Goal: Task Accomplishment & Management: Manage account settings

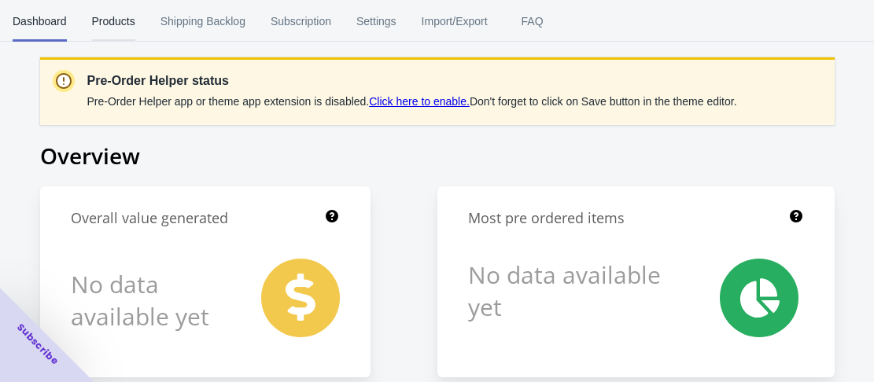
click at [102, 28] on span "Products" at bounding box center [113, 21] width 43 height 41
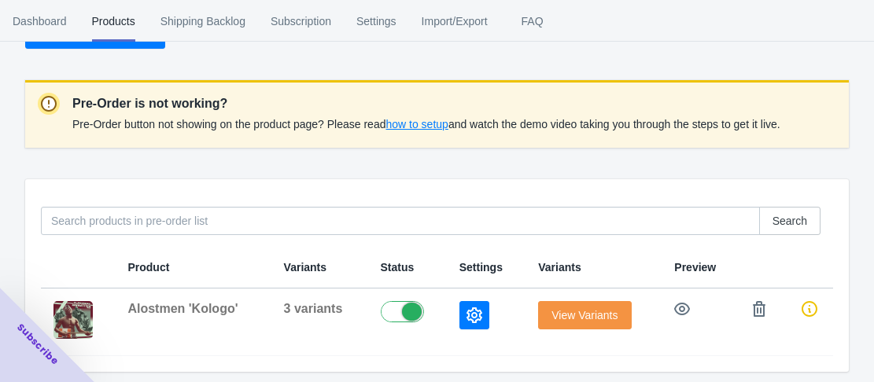
scroll to position [121, 0]
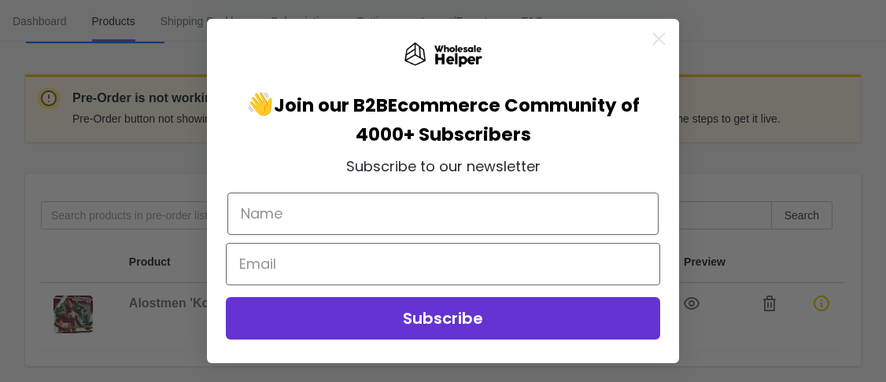
click at [826, 302] on div "Close dialog 👋 Join our B2B Ecommerce Community of 4000+ Subscribers Subscribe …" at bounding box center [443, 191] width 886 height 382
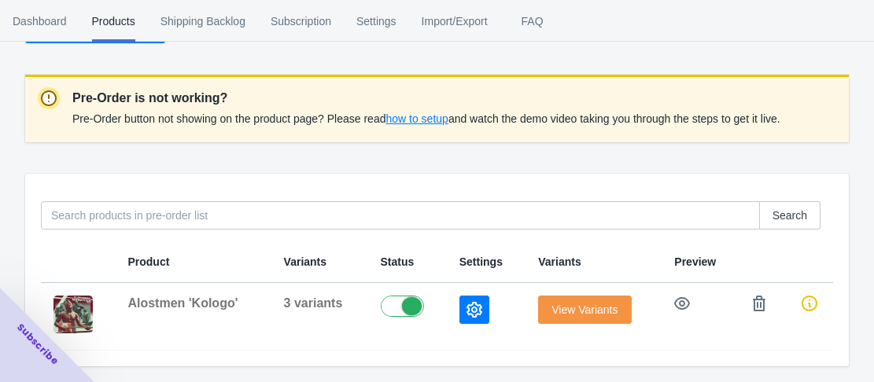
click at [826, 302] on td at bounding box center [809, 317] width 47 height 68
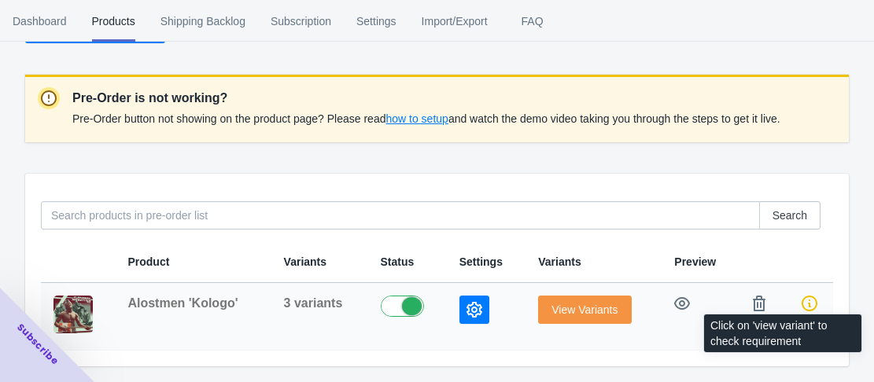
click at [807, 303] on icon at bounding box center [810, 304] width 16 height 16
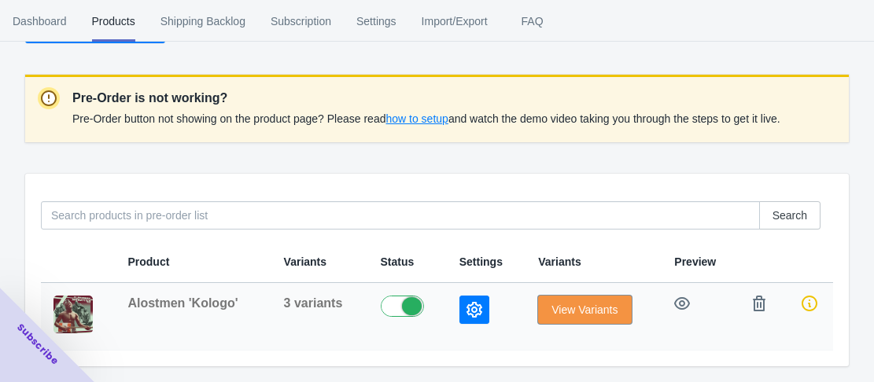
click at [547, 309] on button "View Variants" at bounding box center [584, 310] width 93 height 28
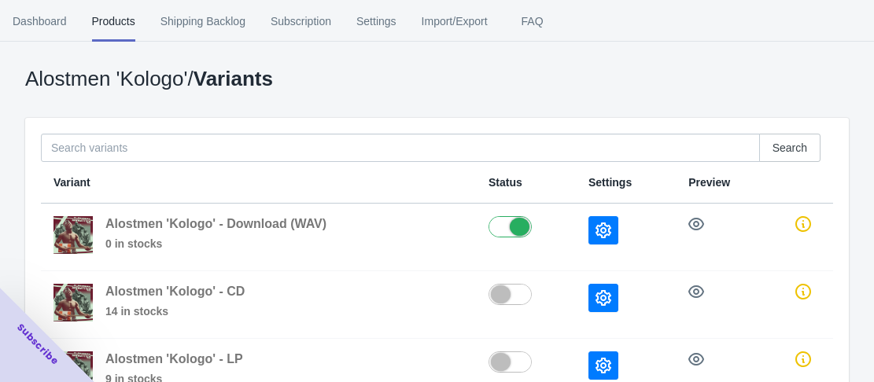
scroll to position [157, 0]
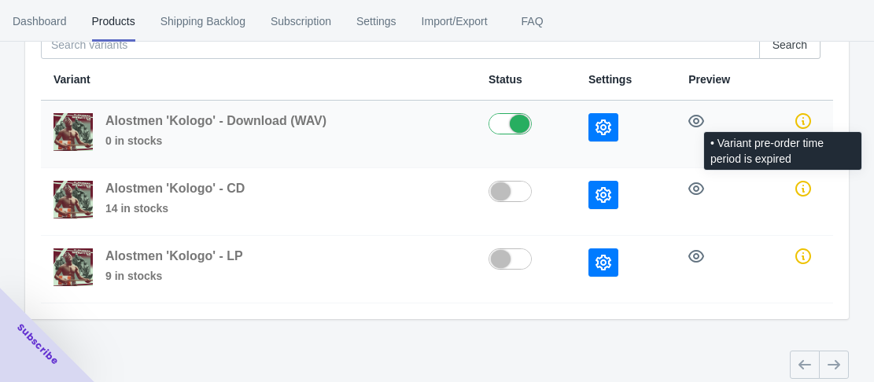
click at [807, 127] on icon at bounding box center [804, 121] width 16 height 16
click at [797, 124] on icon at bounding box center [804, 121] width 16 height 16
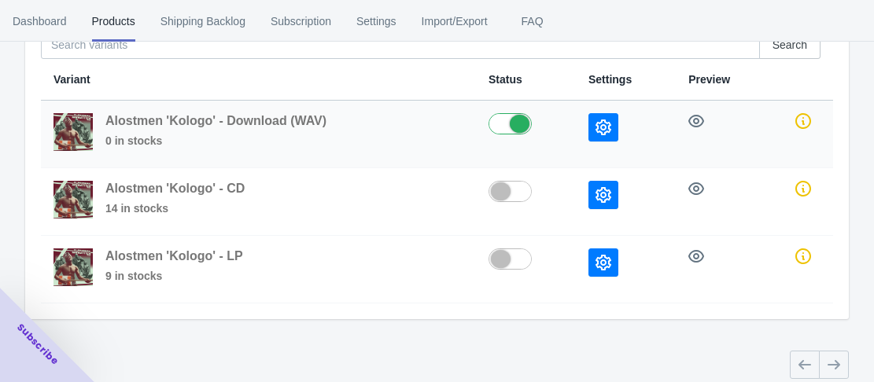
click at [228, 122] on span "Alostmen 'Kologo' - Download (WAV)" at bounding box center [215, 120] width 221 height 13
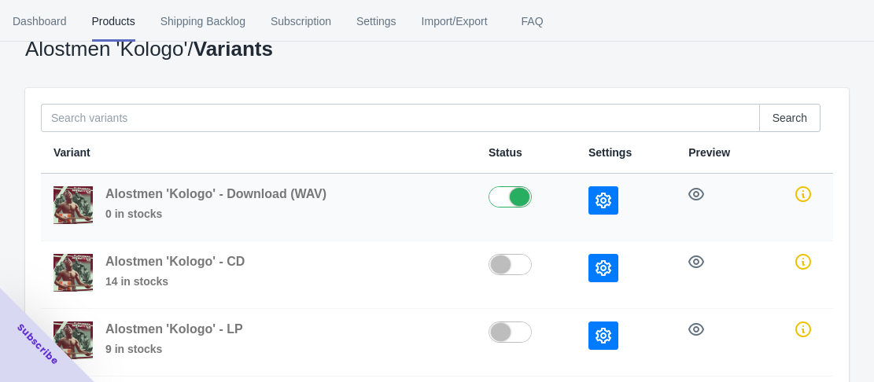
scroll to position [0, 0]
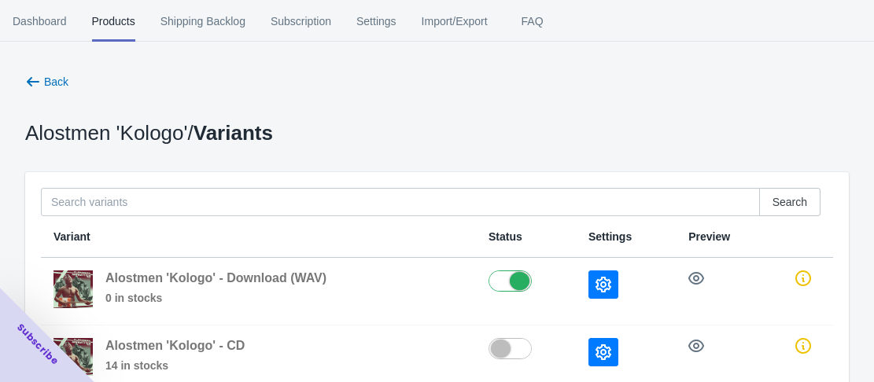
click at [463, 66] on div "Back Alostmen 'Kologo' / Variants Search Variant Status Settings Preview Alostm…" at bounding box center [437, 278] width 874 height 556
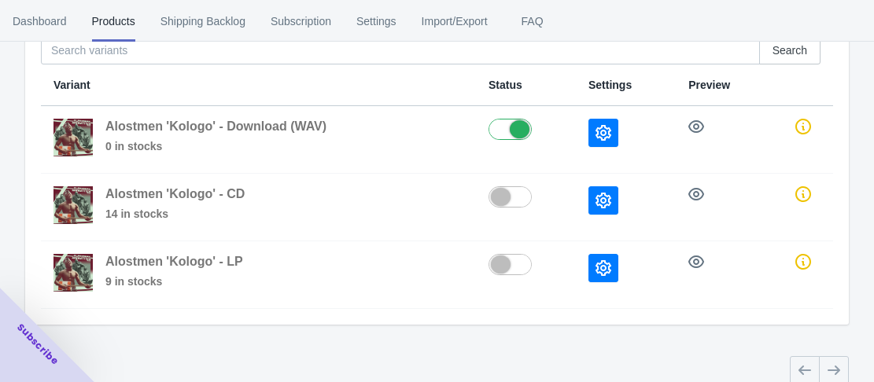
scroll to position [157, 0]
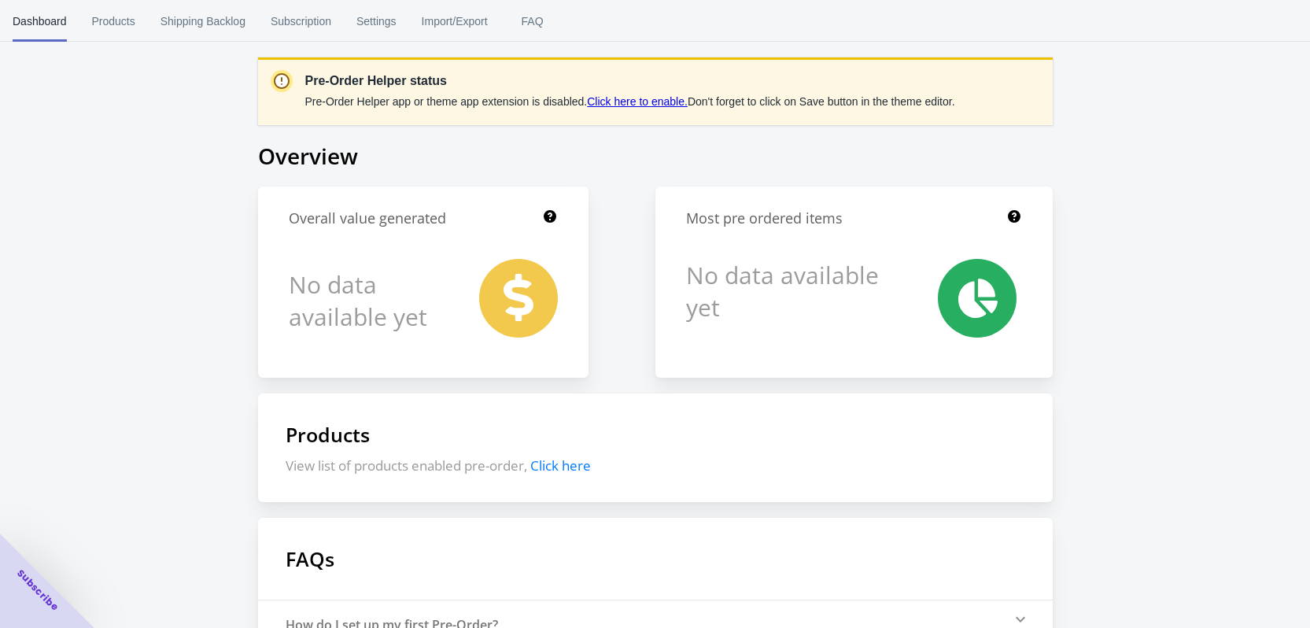
click at [652, 102] on link "Click here to enable." at bounding box center [637, 101] width 101 height 13
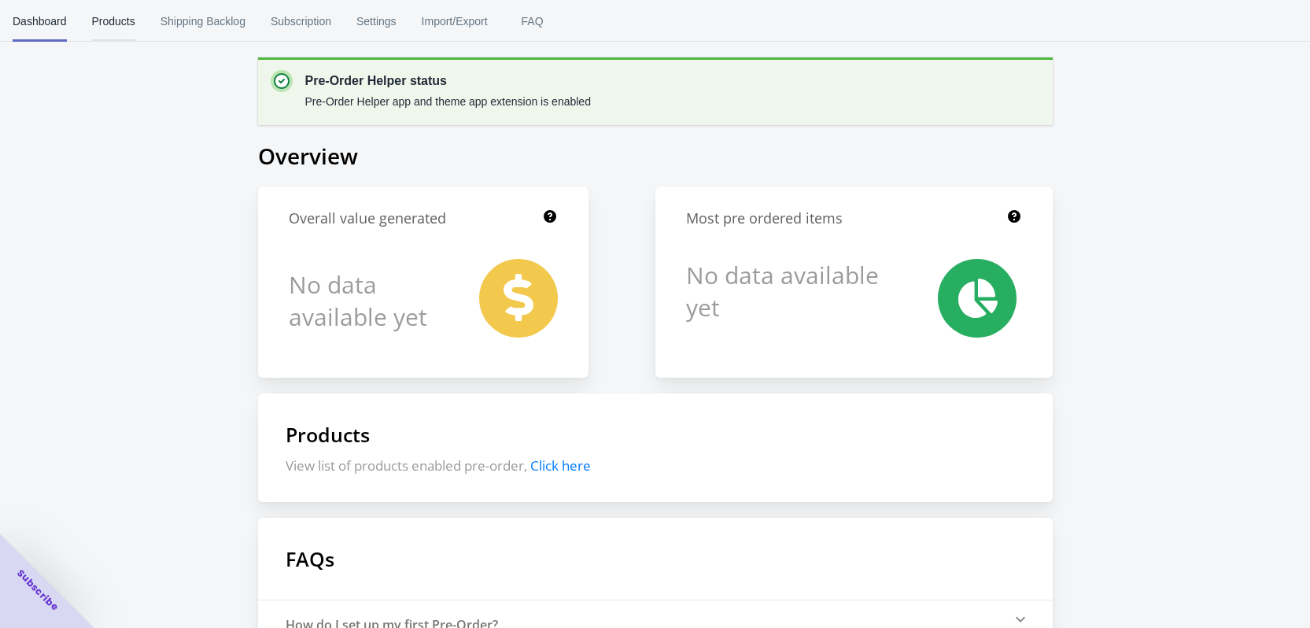
click at [98, 17] on span "Products" at bounding box center [113, 21] width 43 height 41
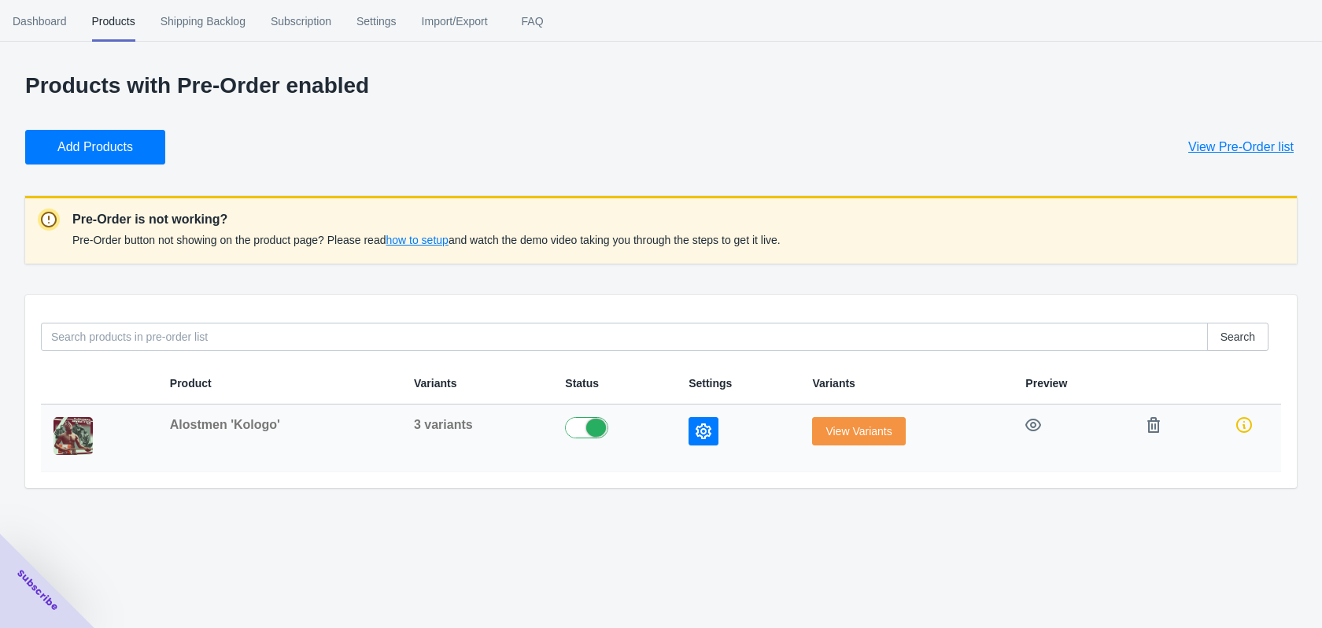
click at [836, 431] on span "View Variants" at bounding box center [859, 431] width 66 height 13
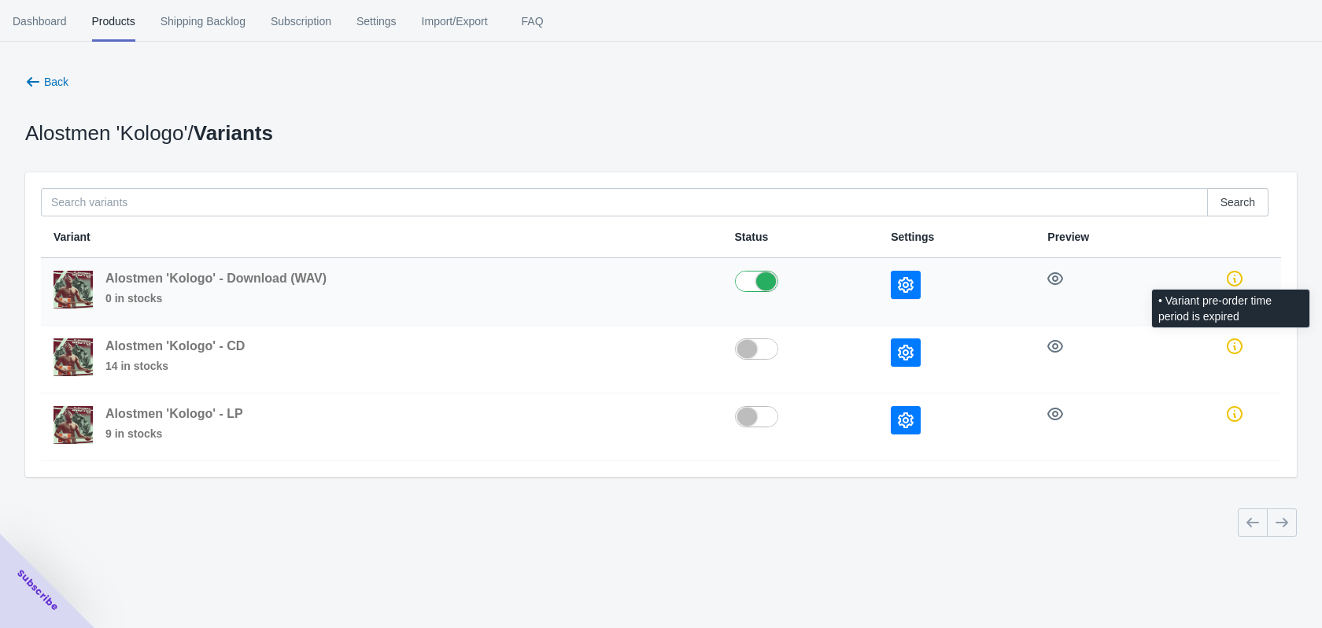
click at [1230, 278] on icon at bounding box center [1235, 279] width 16 height 16
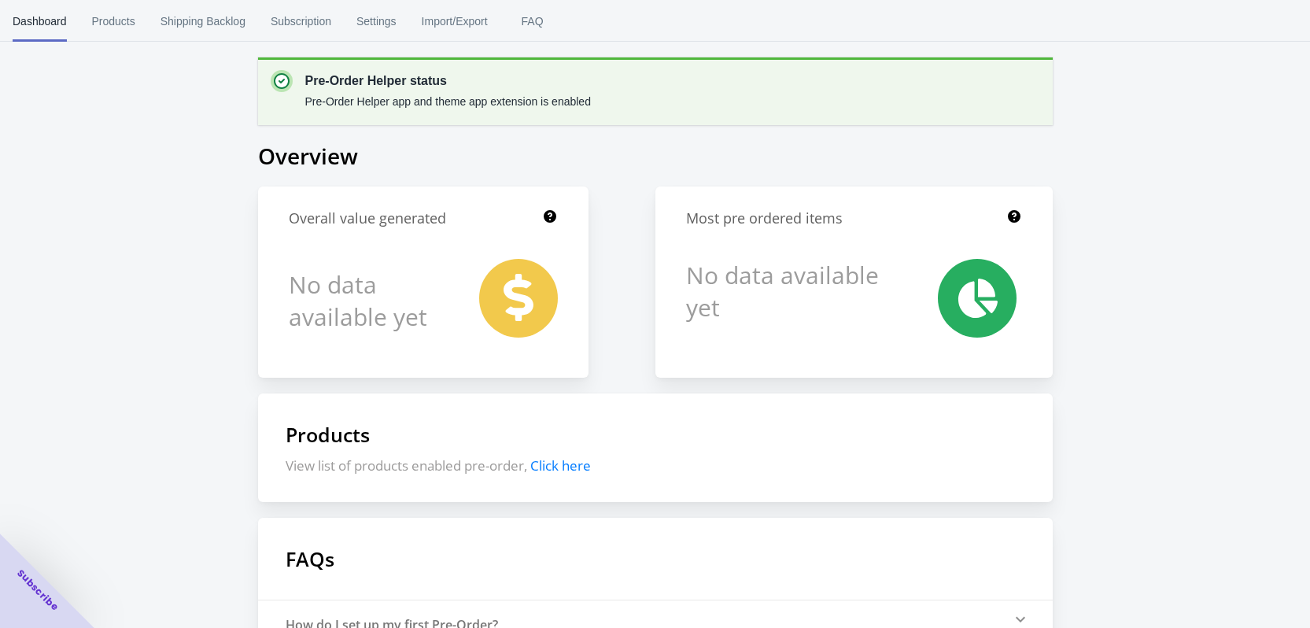
click at [146, 150] on div "Pre-Order Helper status Pre-Order Helper app and theme app extension is enabled…" at bounding box center [655, 424] width 1310 height 848
click at [106, 25] on span "Products" at bounding box center [113, 21] width 43 height 41
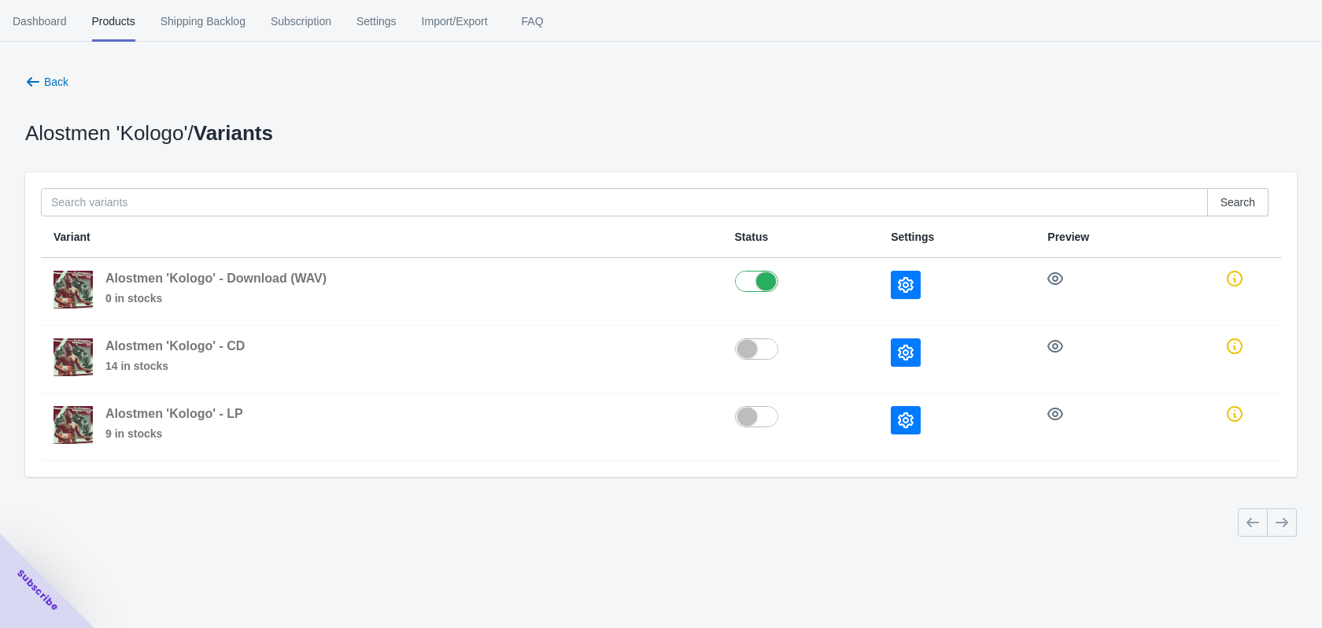
click at [341, 108] on div "Back Alostmen 'Kologo' / Variants Search Variant Status Settings Preview Alostm…" at bounding box center [661, 306] width 1272 height 467
